Goal: Check status: Check status

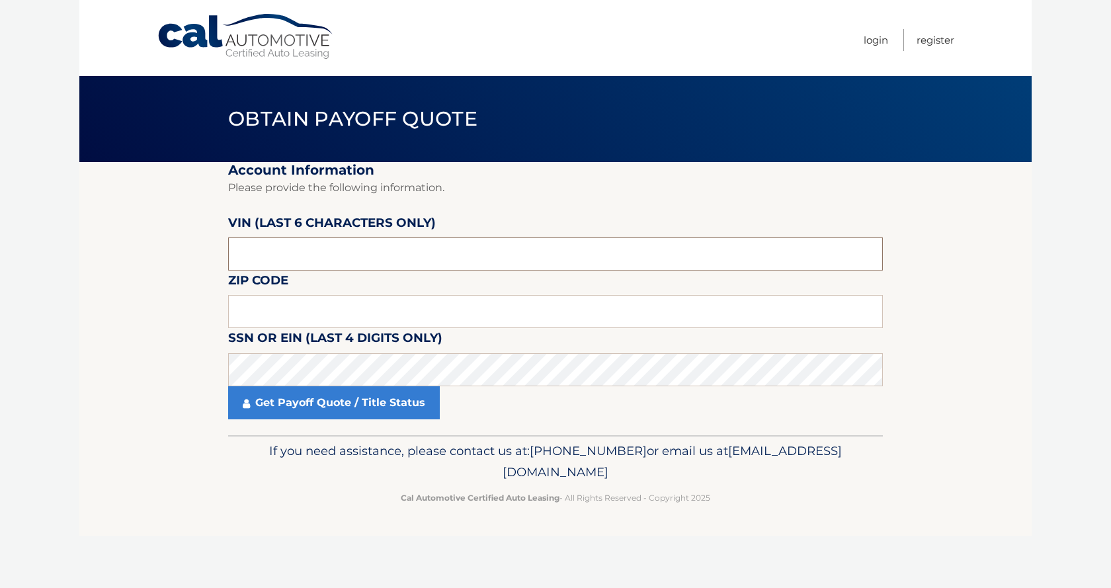
click at [282, 259] on input "text" at bounding box center [555, 254] width 655 height 33
type input "670701"
type input "10314"
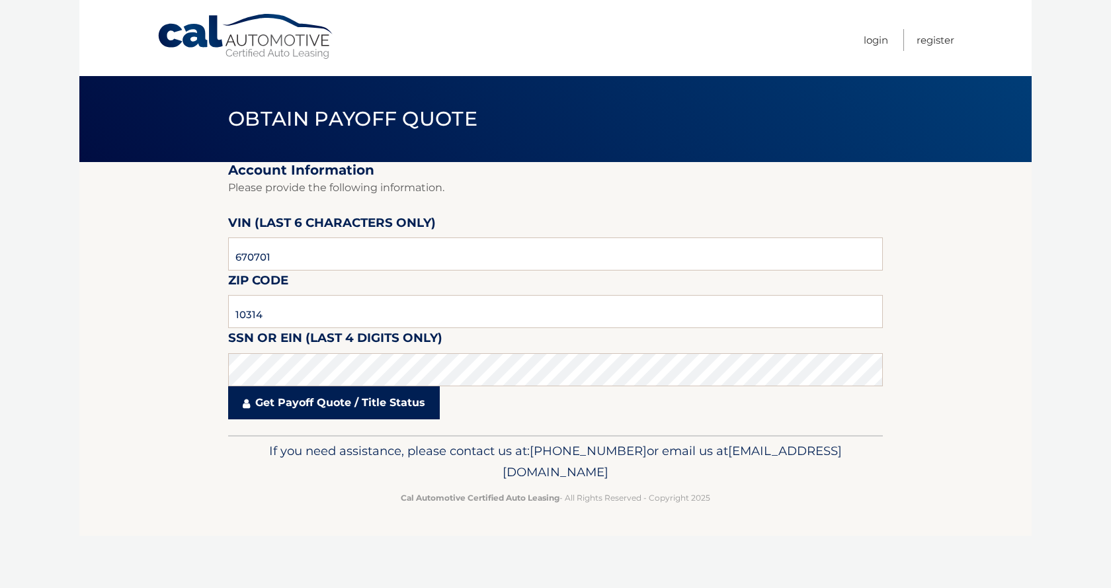
click at [378, 399] on link "Get Payoff Quote / Title Status" at bounding box center [334, 402] width 212 height 33
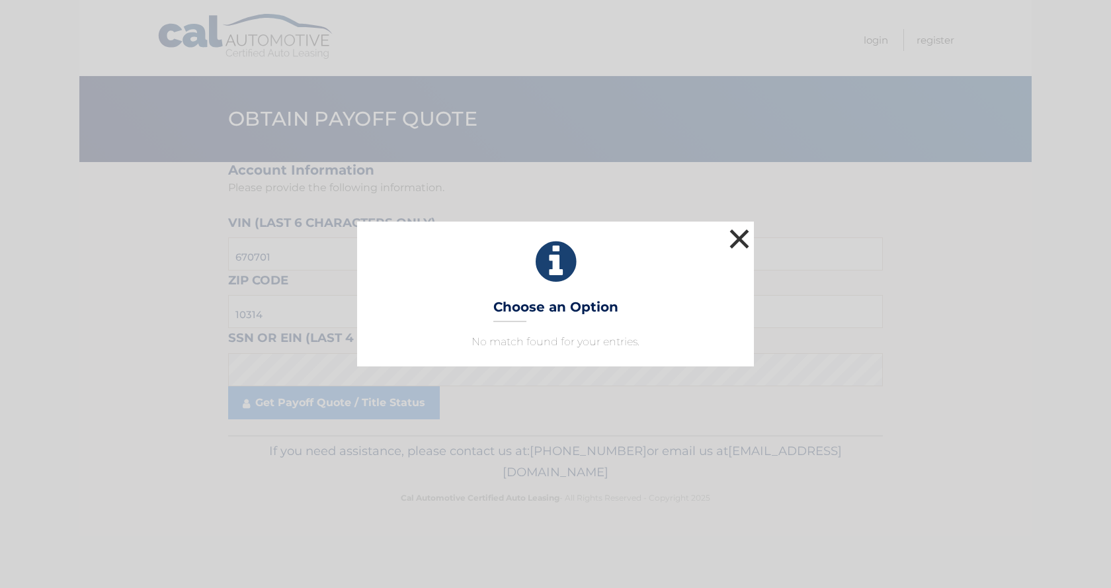
click at [730, 239] on button "×" at bounding box center [739, 239] width 26 height 26
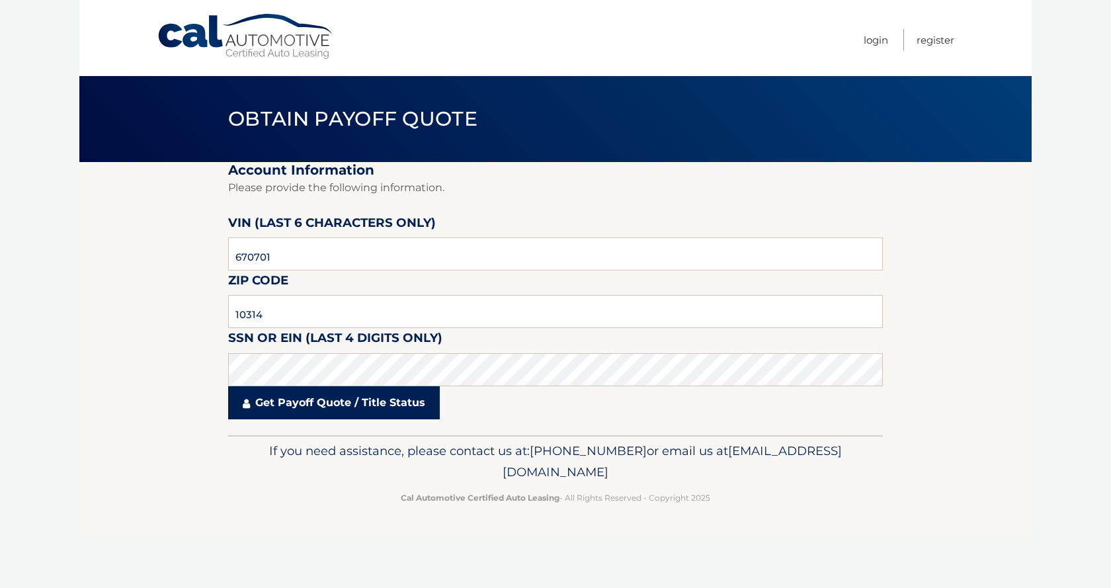
click at [272, 400] on link "Get Payoff Quote / Title Status" at bounding box center [334, 402] width 212 height 33
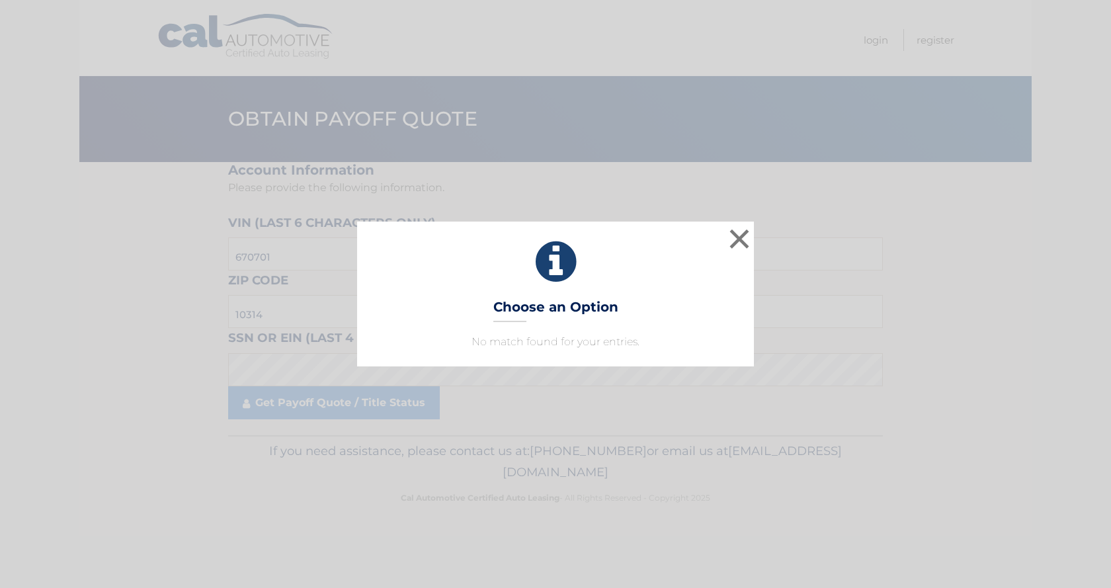
click at [539, 331] on div "× Choose an Option No match found for your entries. This is what you see on sec…" at bounding box center [555, 294] width 397 height 144
drag, startPoint x: 527, startPoint y: 309, endPoint x: 681, endPoint y: 288, distance: 154.9
click at [674, 290] on div "× Choose an Option No match found for your entries. This is what you see on sec…" at bounding box center [555, 294] width 397 height 144
click at [587, 326] on div "× Choose an Option No match found for your entries. This is what you see on sec…" at bounding box center [555, 294] width 397 height 144
click at [577, 343] on p "No match found for your entries." at bounding box center [556, 342] width 364 height 16
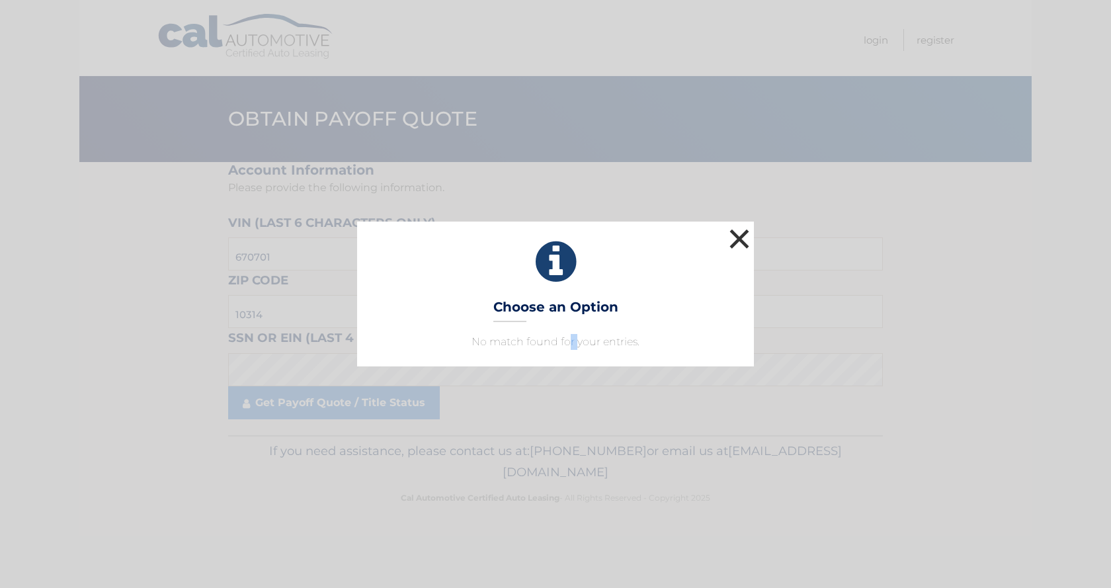
click at [738, 240] on button "×" at bounding box center [739, 239] width 26 height 26
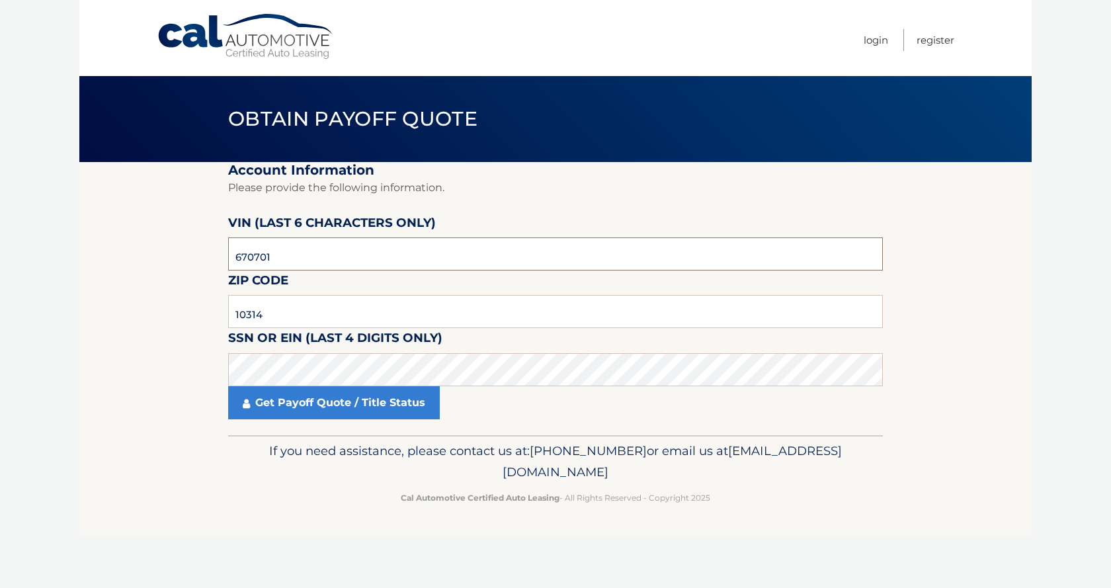
click at [457, 248] on input "670701" at bounding box center [555, 254] width 655 height 33
click at [365, 184] on p "Please provide the following information." at bounding box center [555, 188] width 655 height 19
click at [355, 192] on p "Please provide the following information." at bounding box center [555, 188] width 655 height 19
click at [363, 194] on p "Please provide the following information." at bounding box center [555, 188] width 655 height 19
click at [330, 134] on h1 "Obtain Payoff Quote" at bounding box center [353, 119] width 279 height 35
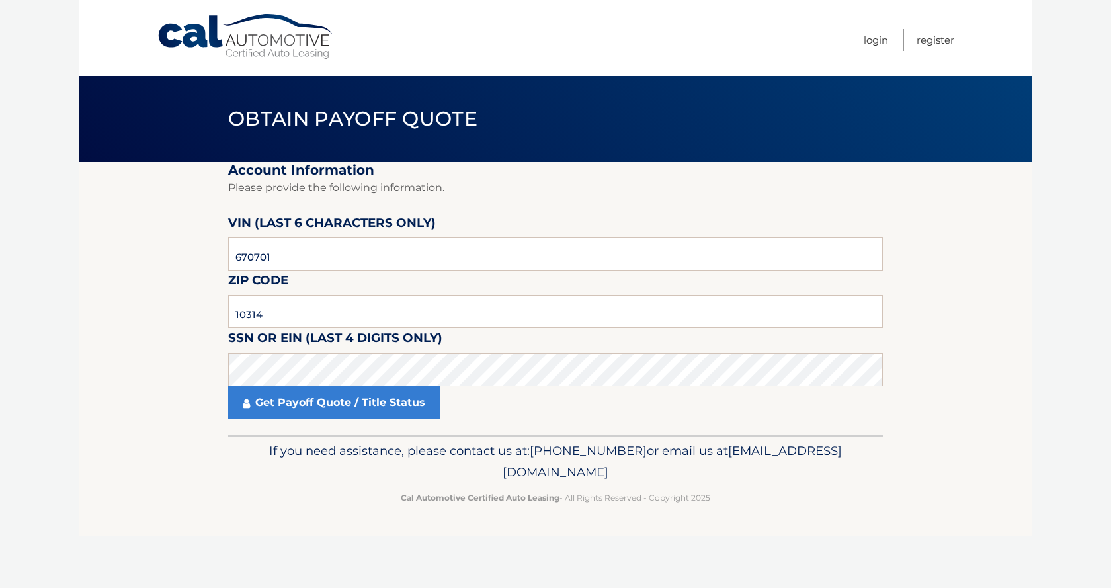
click at [331, 152] on header "Obtain Payoff Quote" at bounding box center [555, 119] width 655 height 86
drag, startPoint x: 343, startPoint y: 159, endPoint x: 482, endPoint y: 177, distance: 140.8
click at [355, 161] on header "Obtain Payoff Quote" at bounding box center [555, 119] width 655 height 86
drag, startPoint x: 877, startPoint y: 228, endPoint x: 1006, endPoint y: 216, distance: 128.9
click at [933, 228] on section "Account Information Please provide the following information. VIN (last 6 chara…" at bounding box center [555, 298] width 953 height 273
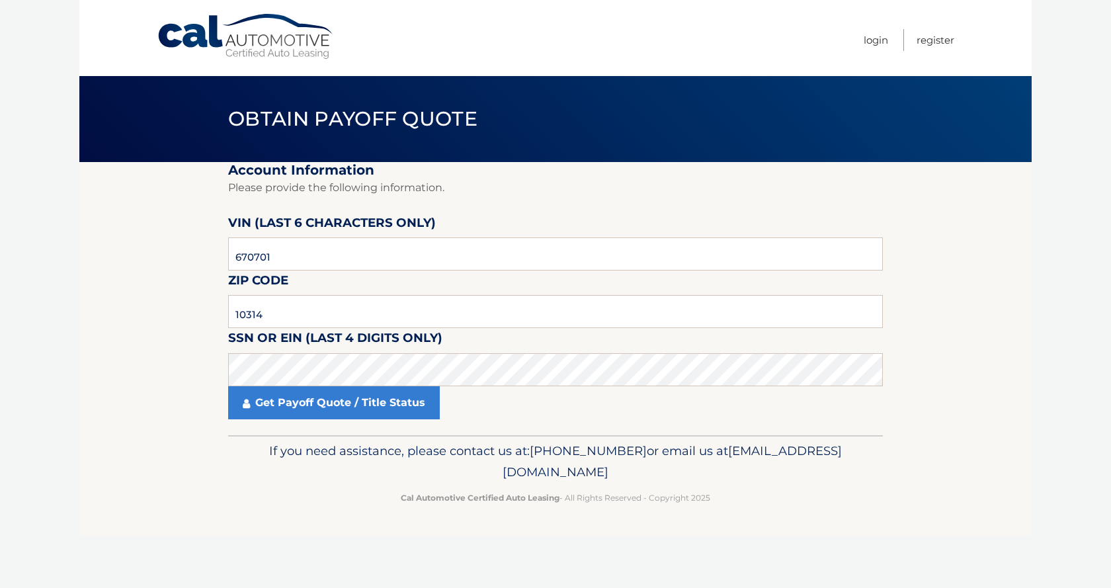
drag, startPoint x: 1006, startPoint y: 216, endPoint x: 933, endPoint y: 204, distance: 73.0
click at [940, 206] on section "Account Information Please provide the following information. VIN (last 6 chara…" at bounding box center [555, 298] width 953 height 273
drag, startPoint x: 923, startPoint y: 202, endPoint x: 667, endPoint y: 190, distance: 256.3
click at [907, 202] on section "Account Information Please provide the following information. VIN (last 6 chara…" at bounding box center [555, 298] width 953 height 273
drag, startPoint x: 275, startPoint y: 312, endPoint x: 164, endPoint y: 312, distance: 110.5
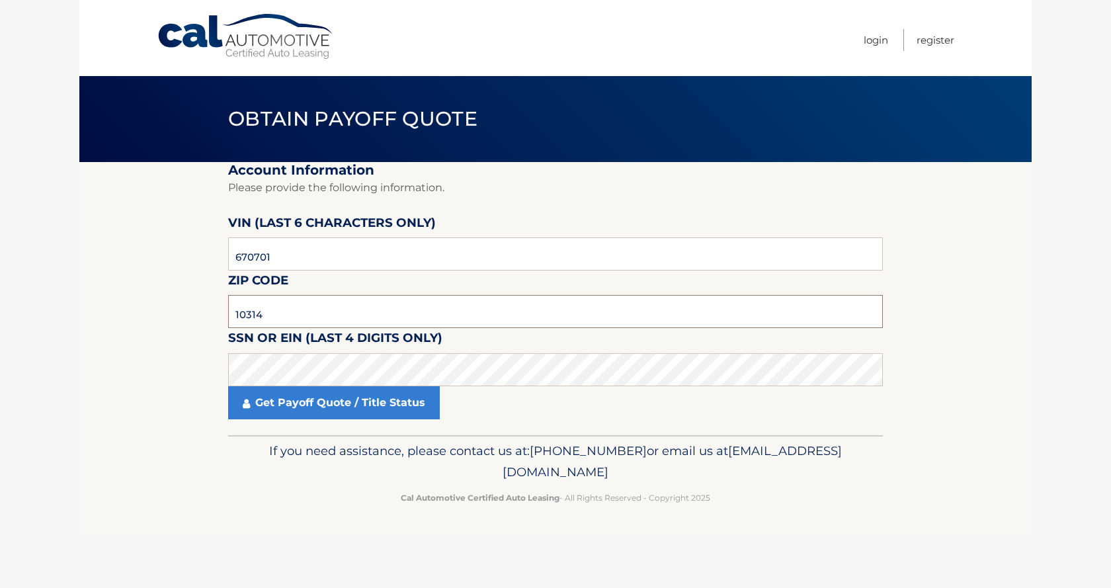
click at [164, 312] on section "Account Information Please provide the following information. VIN (last 6 chara…" at bounding box center [555, 298] width 953 height 273
drag, startPoint x: 282, startPoint y: 264, endPoint x: 118, endPoint y: 253, distance: 164.4
click at [119, 253] on section "Account Information Please provide the following information. VIN (last 6 chara…" at bounding box center [555, 298] width 953 height 273
type input "670701"
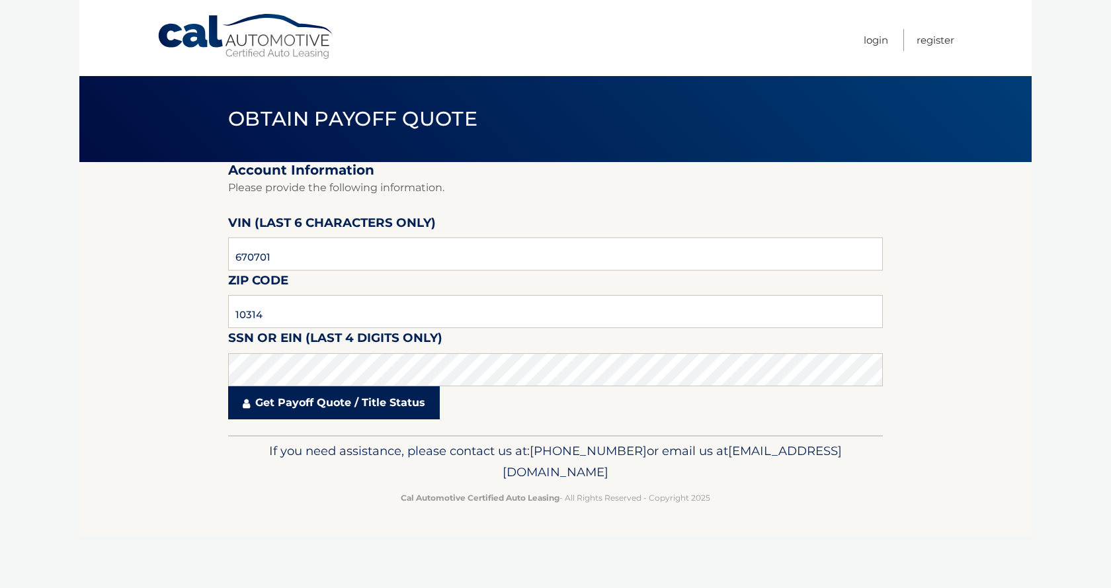
click at [423, 409] on link "Get Payoff Quote / Title Status" at bounding box center [334, 402] width 212 height 33
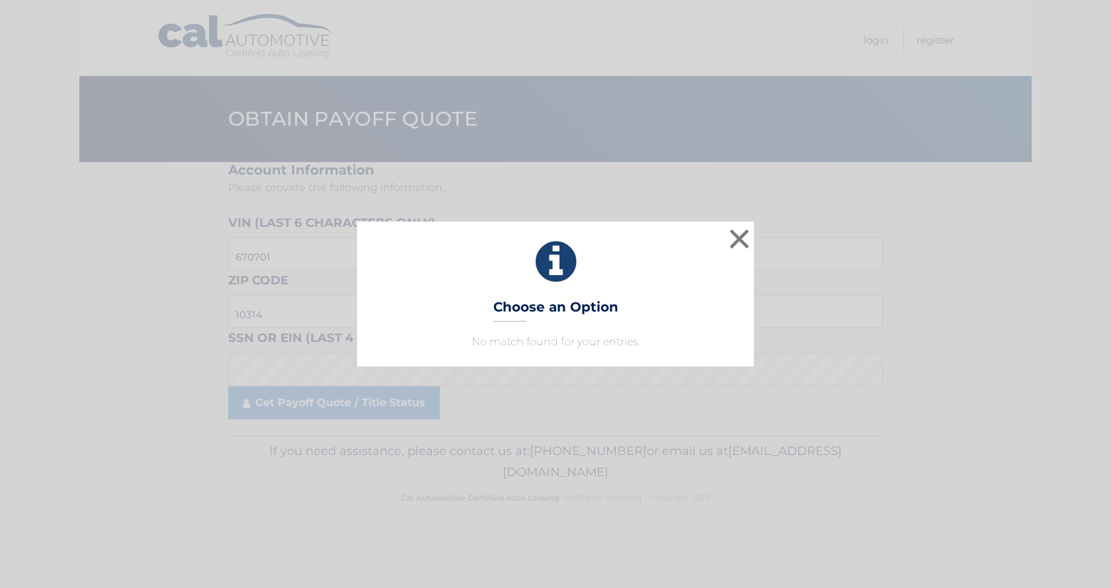
drag, startPoint x: 546, startPoint y: 315, endPoint x: 583, endPoint y: 316, distance: 36.4
click at [549, 315] on h3 "Choose an Option" at bounding box center [556, 310] width 125 height 23
click at [587, 317] on h3 "Choose an Option" at bounding box center [556, 310] width 125 height 23
click at [736, 243] on button "×" at bounding box center [739, 239] width 26 height 26
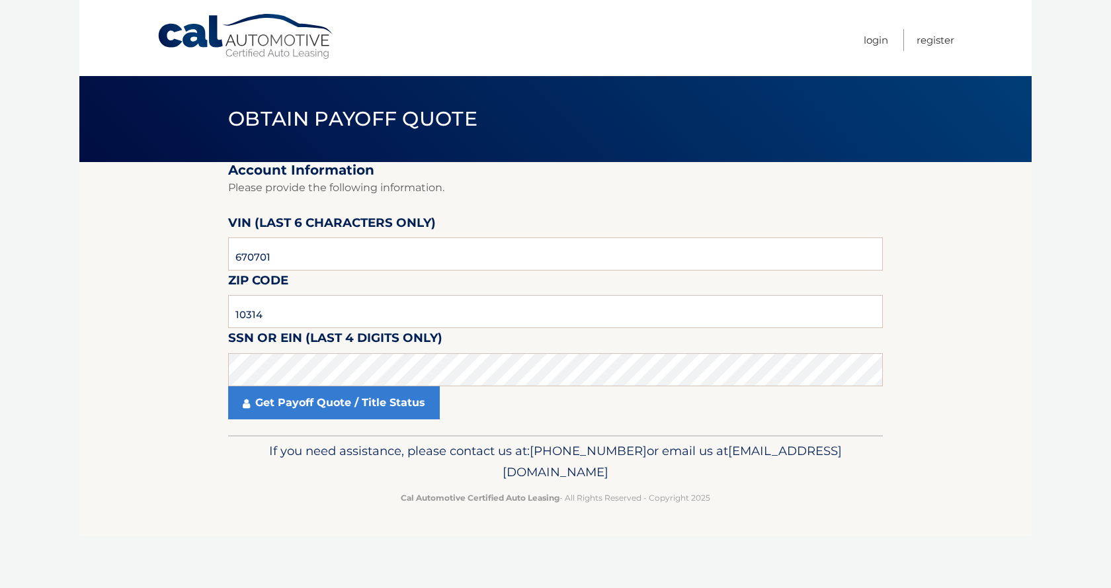
drag, startPoint x: 480, startPoint y: 131, endPoint x: 464, endPoint y: 107, distance: 29.5
click at [475, 121] on header "Obtain Payoff Quote" at bounding box center [555, 119] width 655 height 86
drag, startPoint x: 461, startPoint y: 105, endPoint x: 420, endPoint y: 120, distance: 43.7
click at [447, 105] on h1 "Obtain Payoff Quote" at bounding box center [353, 119] width 279 height 35
